Goal: Transaction & Acquisition: Purchase product/service

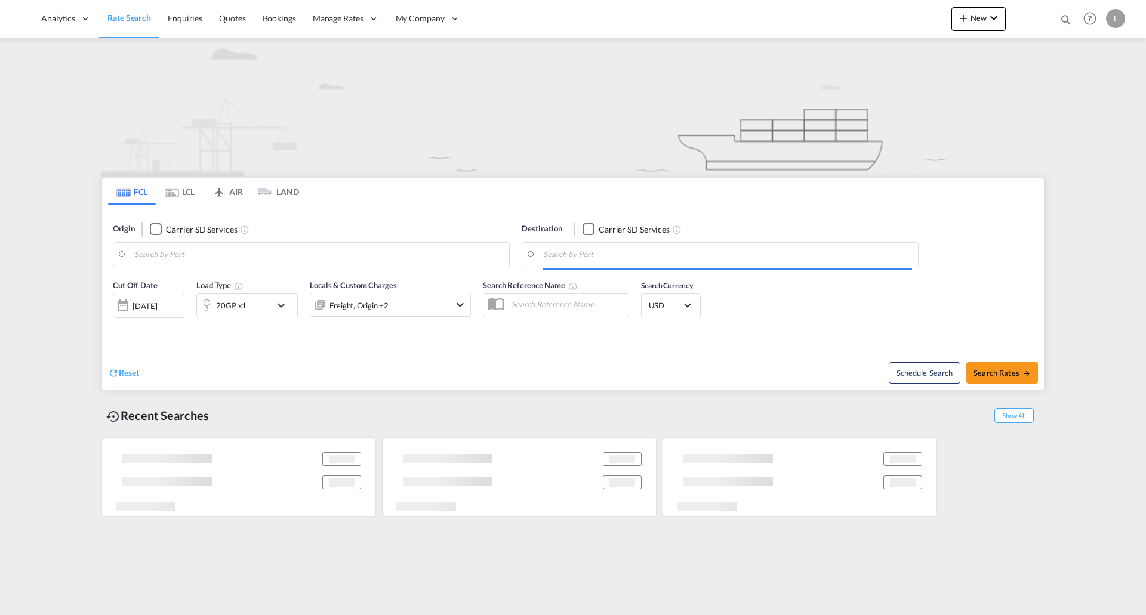
type input "[GEOGRAPHIC_DATA], [GEOGRAPHIC_DATA], USOAK"
type input "[GEOGRAPHIC_DATA], [GEOGRAPHIC_DATA]"
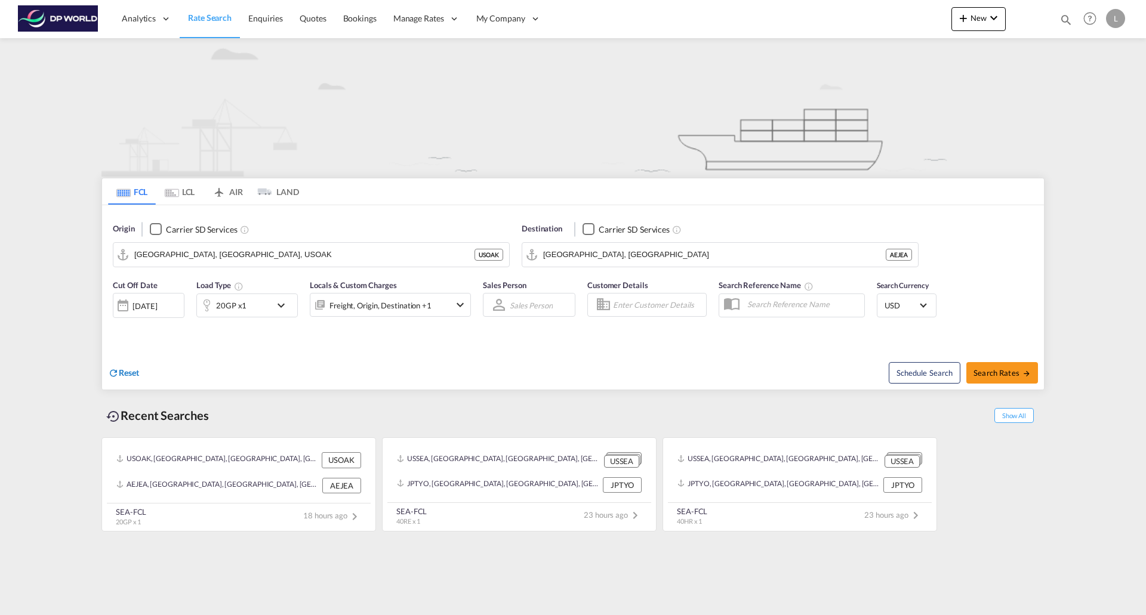
click at [129, 373] on span "Reset" at bounding box center [129, 373] width 20 height 10
click at [183, 261] on body "Analytics Reports Dashboard Rate Search Enquiries Quotes Bookings" at bounding box center [573, 307] width 1146 height 615
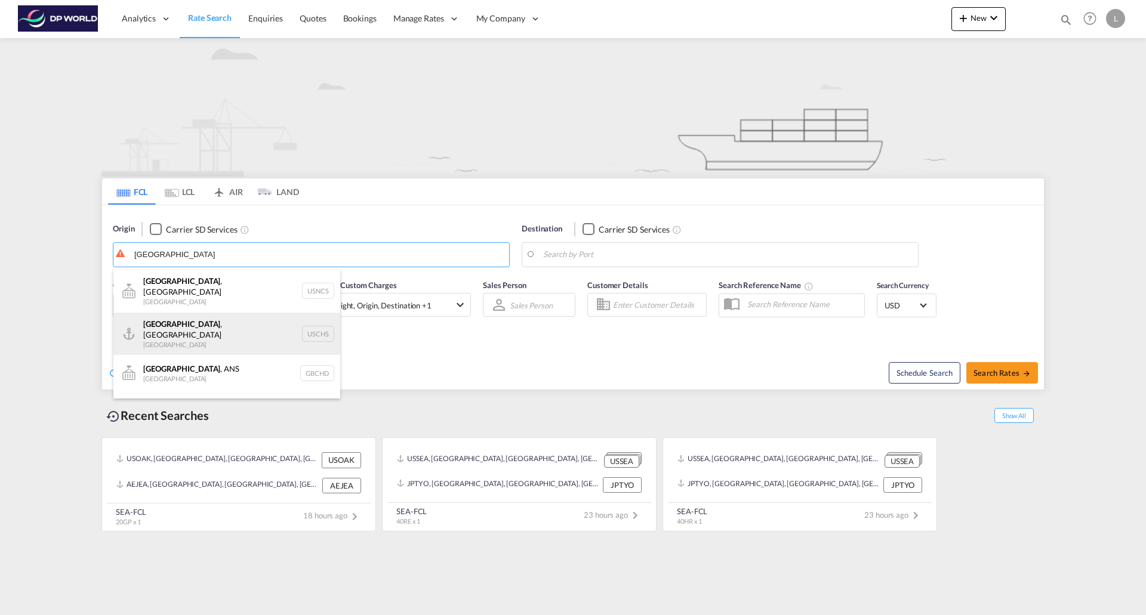
click at [172, 314] on div "[GEOGRAPHIC_DATA] , [GEOGRAPHIC_DATA] United States USCHS" at bounding box center [226, 334] width 227 height 43
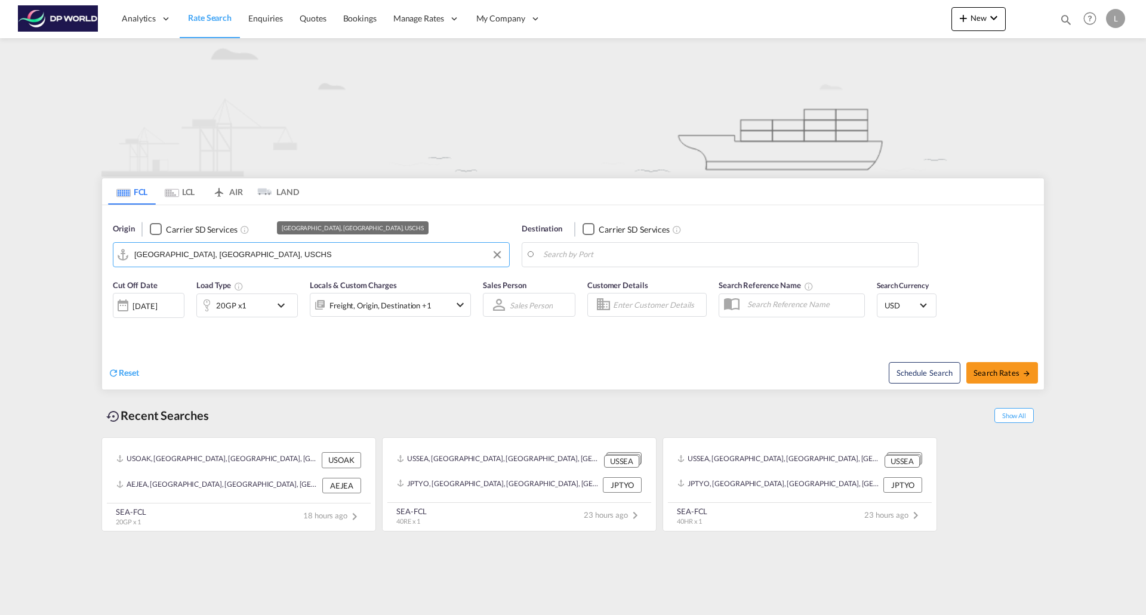
click at [282, 251] on input "[GEOGRAPHIC_DATA], [GEOGRAPHIC_DATA], USCHS" at bounding box center [318, 255] width 369 height 18
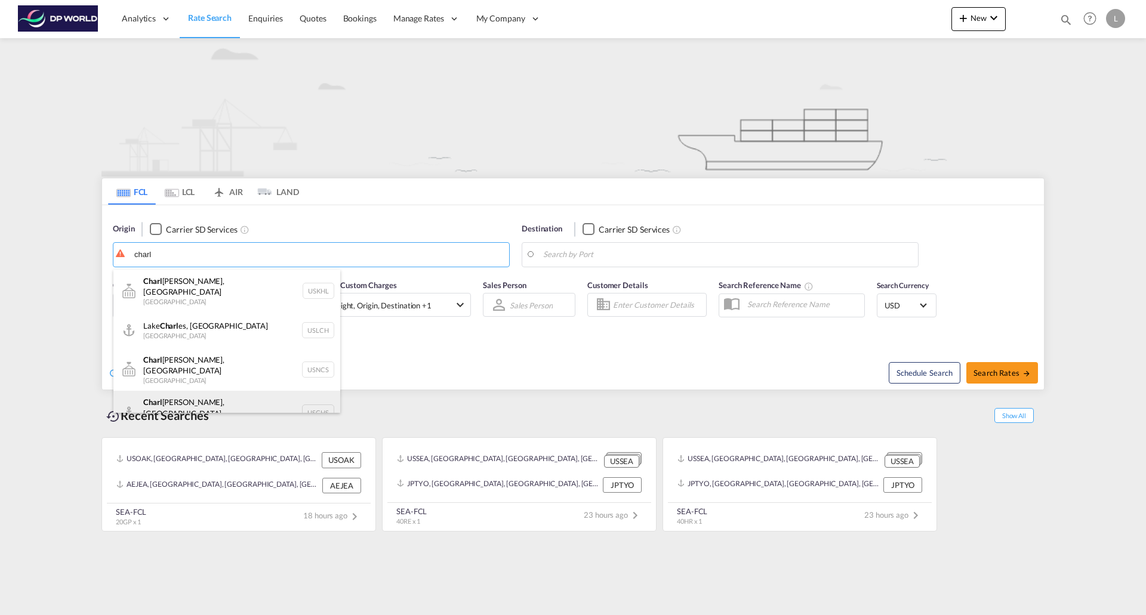
click at [170, 391] on div "[PERSON_NAME], SC United States USCHS" at bounding box center [226, 412] width 227 height 43
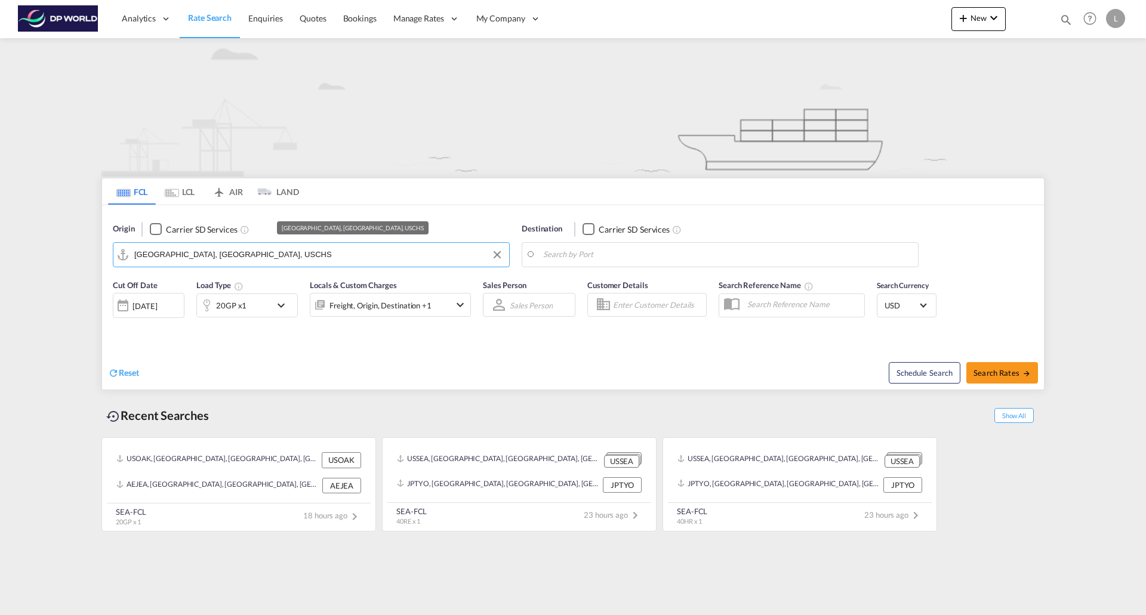
click at [382, 260] on input "[GEOGRAPHIC_DATA], [GEOGRAPHIC_DATA], USCHS" at bounding box center [318, 255] width 369 height 18
type input "[GEOGRAPHIC_DATA], [GEOGRAPHIC_DATA], USCHS; [GEOGRAPHIC_DATA]"
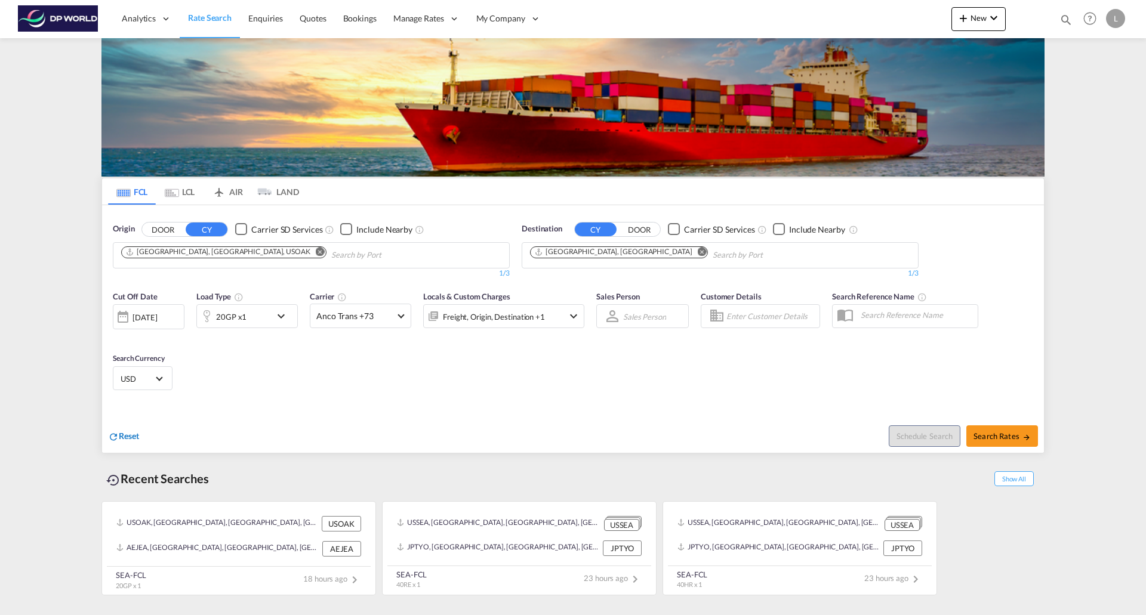
click at [120, 440] on span "Reset" at bounding box center [129, 436] width 20 height 10
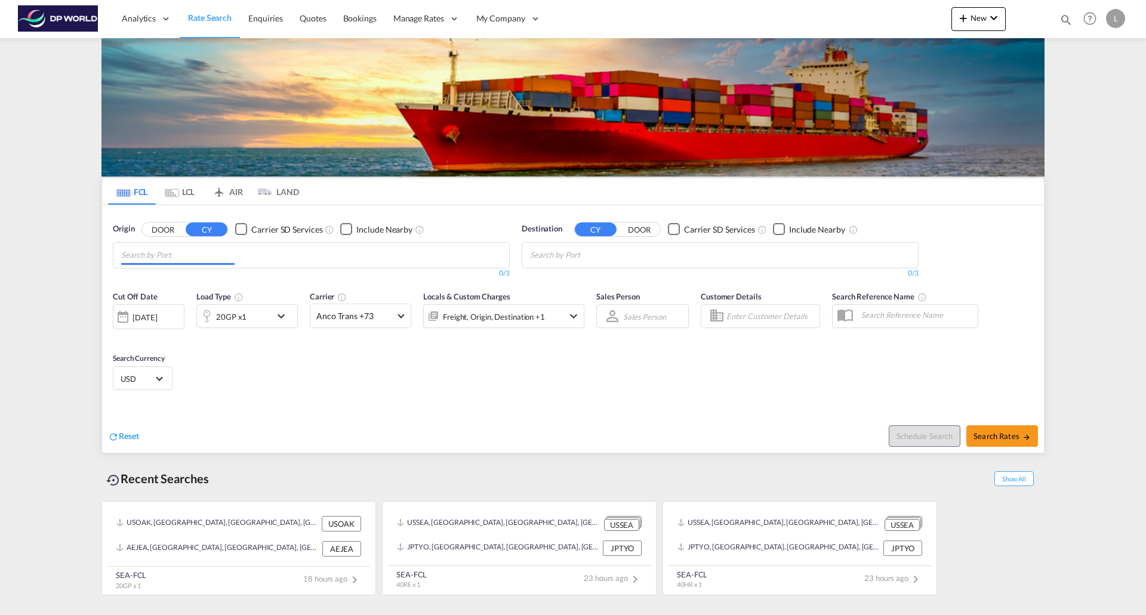
click at [197, 249] on input "Chips input." at bounding box center [177, 255] width 113 height 19
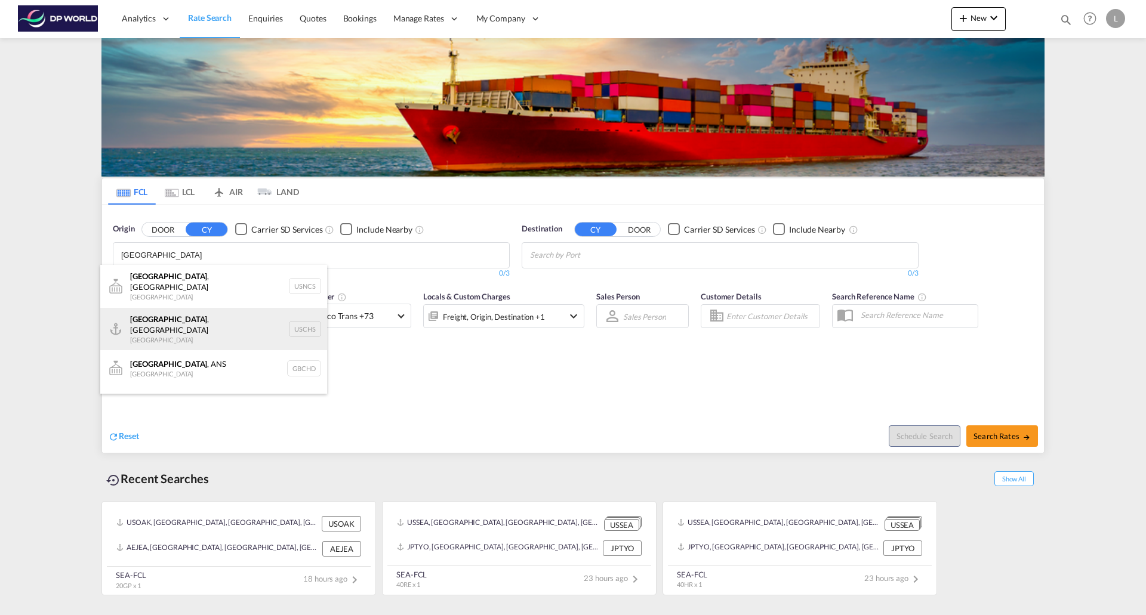
type input "[GEOGRAPHIC_DATA]"
click at [169, 320] on div "[GEOGRAPHIC_DATA] , [GEOGRAPHIC_DATA] United States USCHS" at bounding box center [213, 329] width 227 height 43
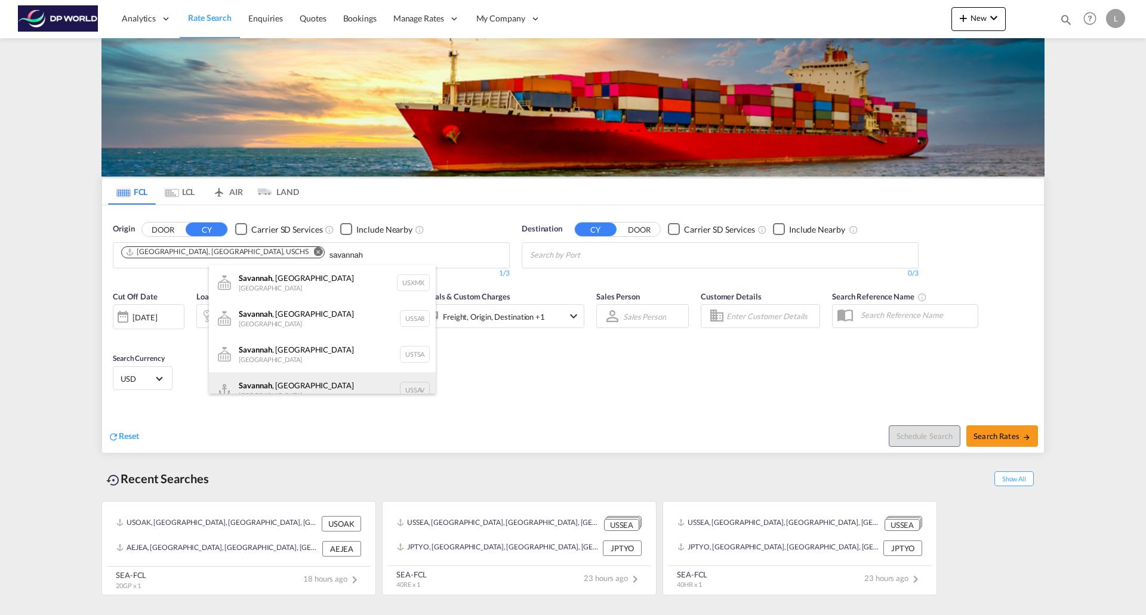
type input "savannah"
click at [269, 389] on div "Savannah , GA United States USSAV" at bounding box center [322, 390] width 227 height 36
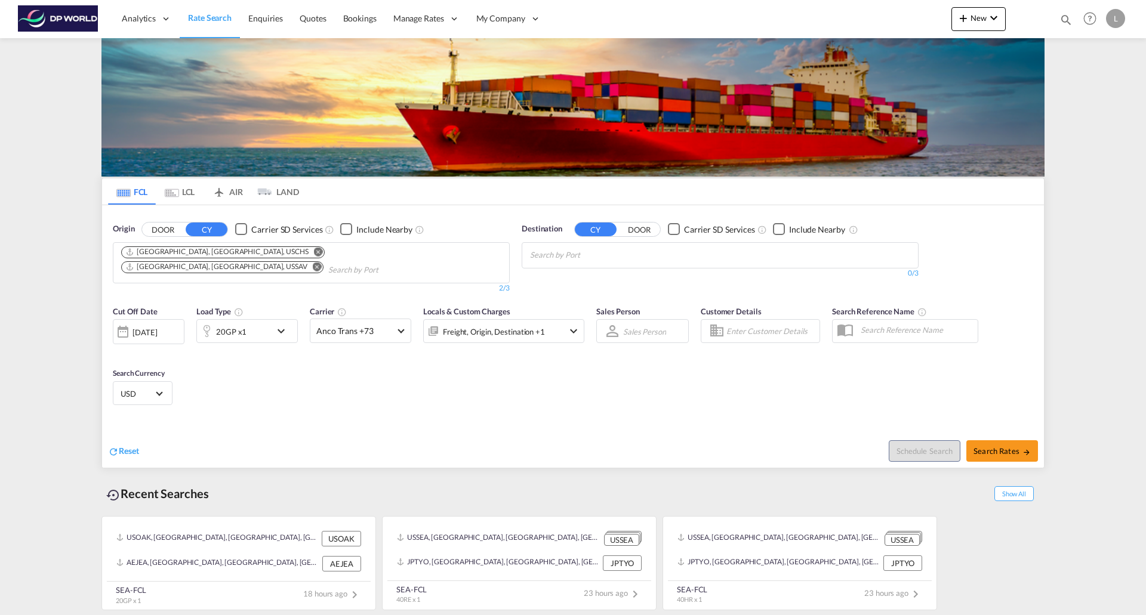
click at [591, 255] on input "Chips input." at bounding box center [586, 255] width 113 height 19
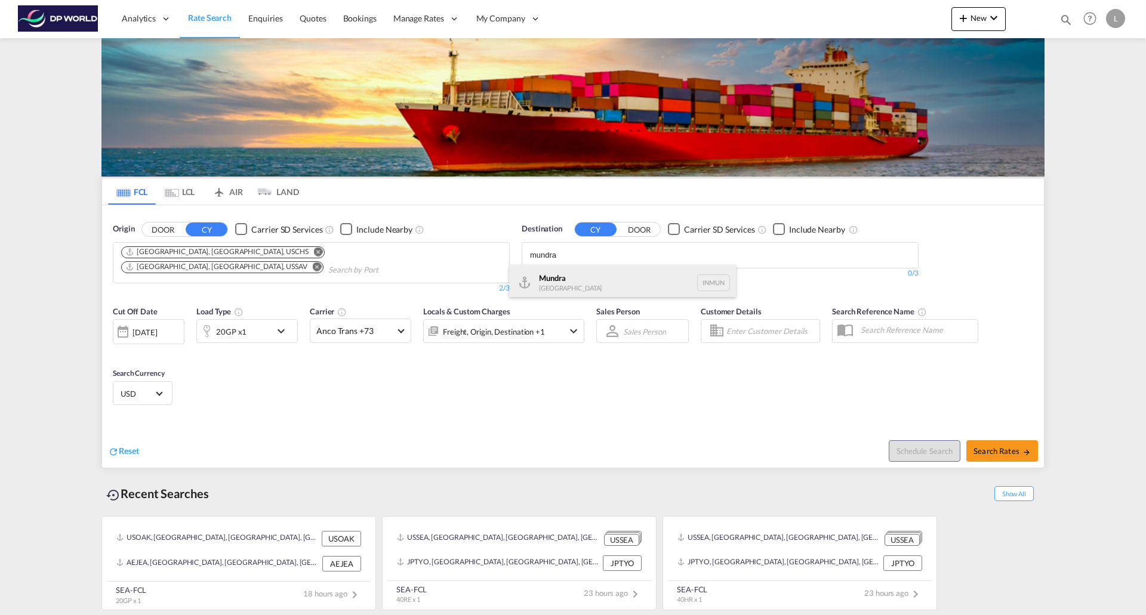
type input "mundra"
click at [549, 276] on div "Mundra India INMUN" at bounding box center [622, 283] width 227 height 36
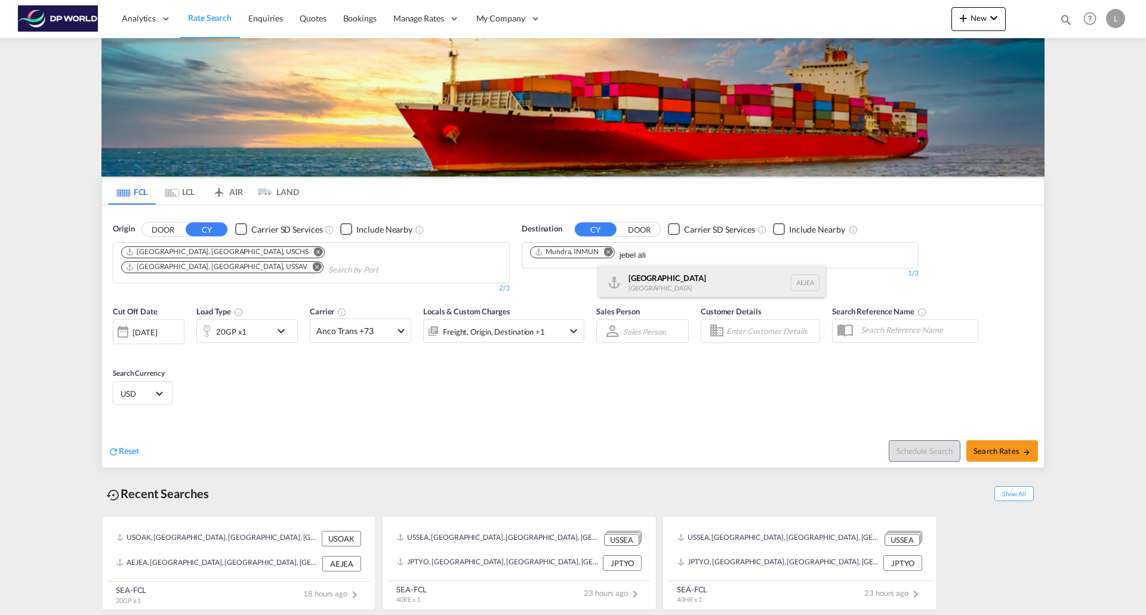
type input "jebel ali"
click at [655, 282] on div "Jebel Ali United Arab Emirates AEJEA" at bounding box center [711, 283] width 227 height 36
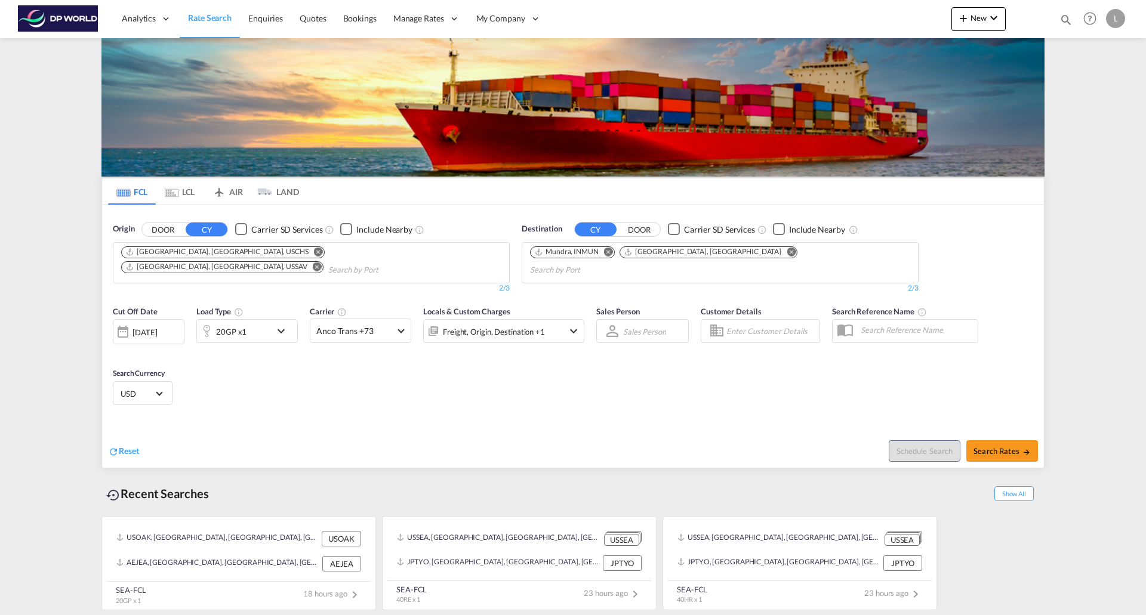
click at [277, 324] on md-icon "icon-chevron-down" at bounding box center [284, 331] width 20 height 14
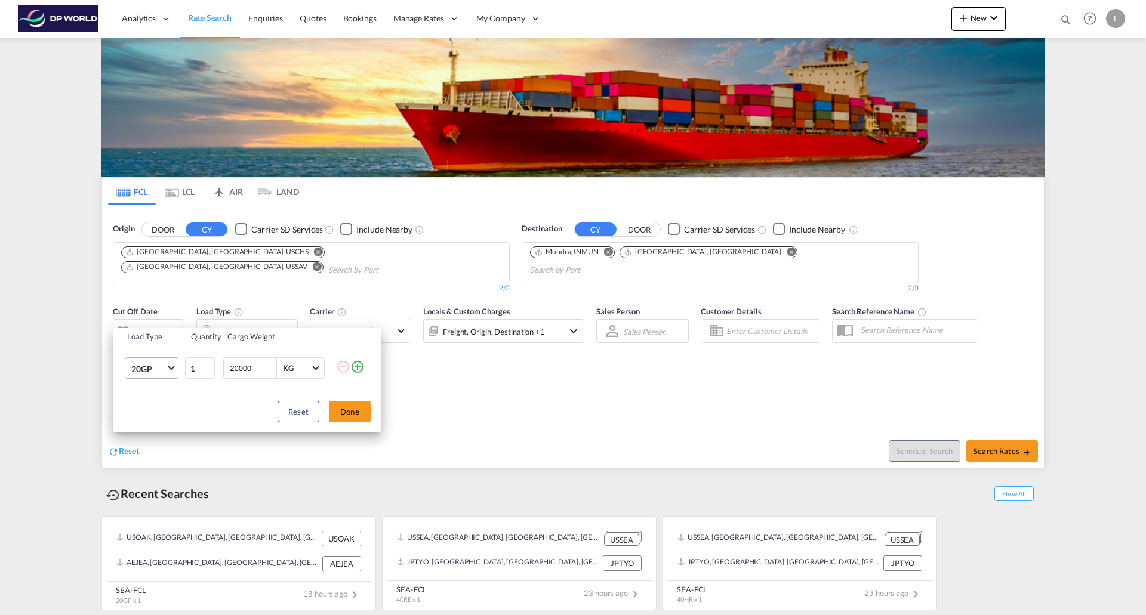
click at [170, 369] on span "Choose: \a20GP" at bounding box center [171, 367] width 7 height 7
click at [160, 423] on md-option "40HC" at bounding box center [162, 426] width 81 height 29
click at [345, 411] on button "Done" at bounding box center [350, 411] width 42 height 21
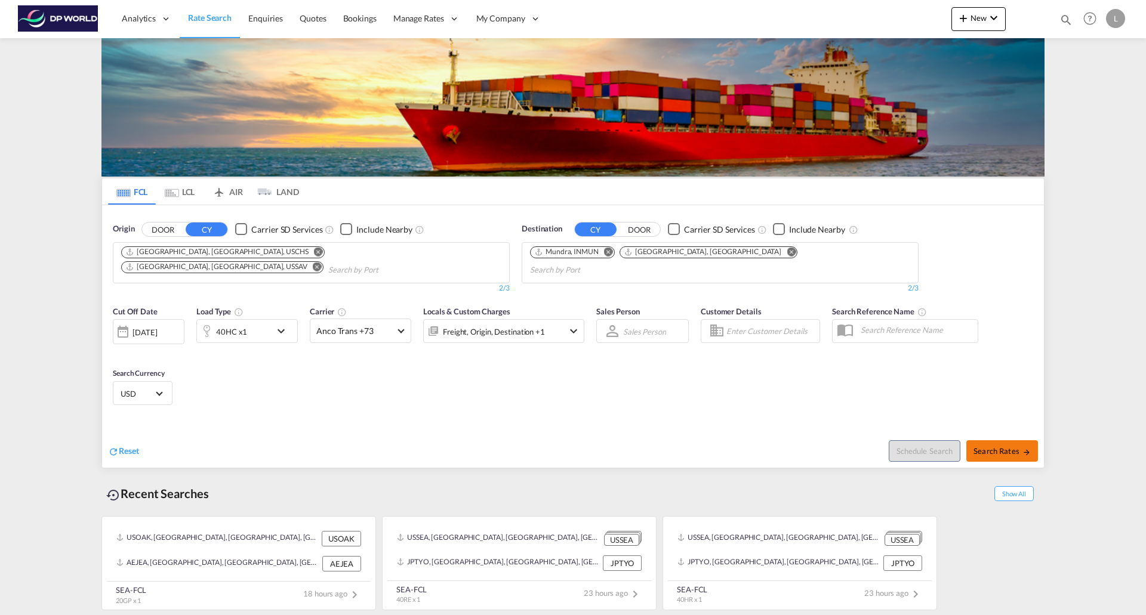
click at [993, 446] on span "Search Rates" at bounding box center [1001, 451] width 57 height 10
type input "USCHS,USSAV to INMUN,AEJEA / 13 Aug 2025"
